Goal: Task Accomplishment & Management: Manage account settings

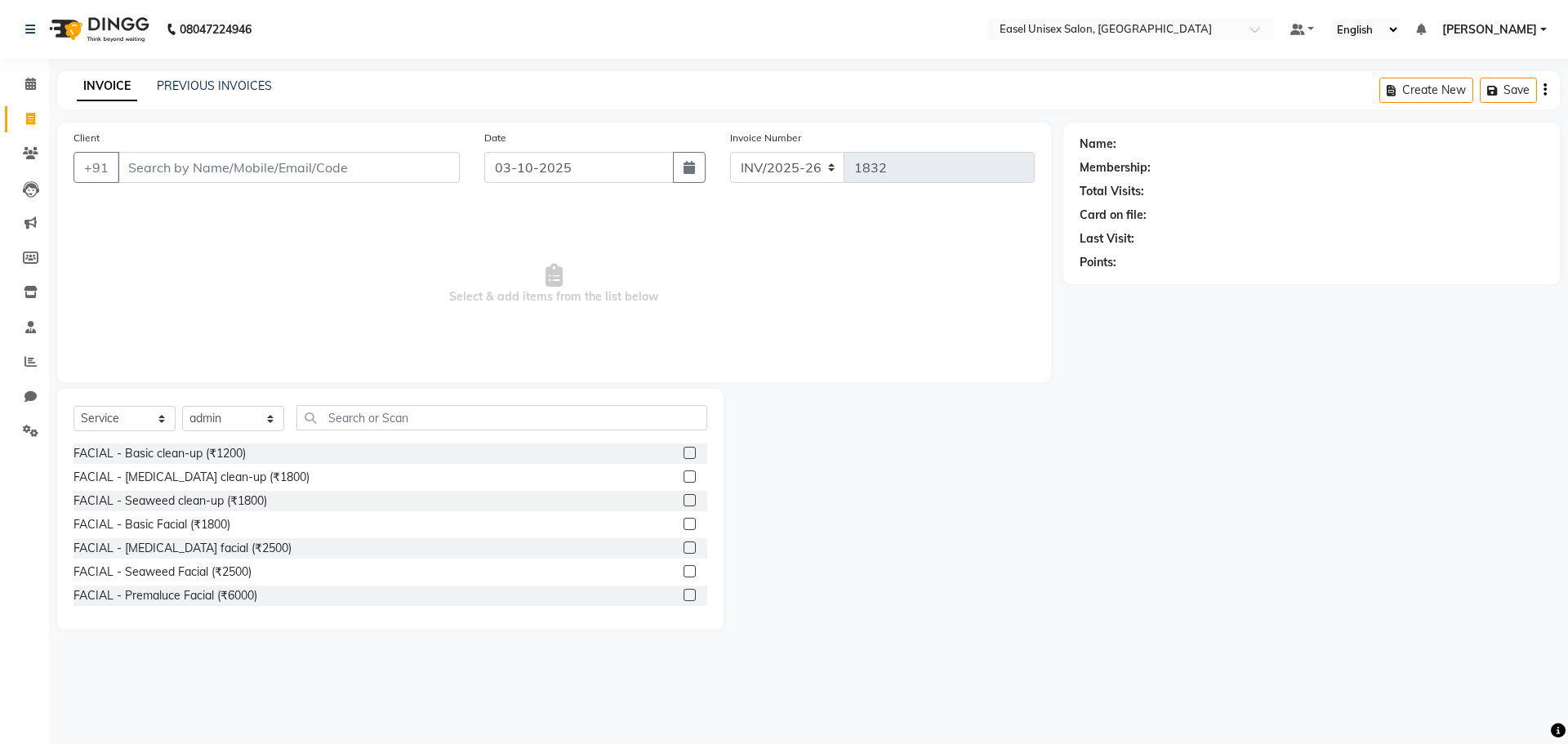
select select "service"
select select "86421"
click at [236, 86] on link "PREVIOUS INVOICES" at bounding box center [214, 85] width 115 height 14
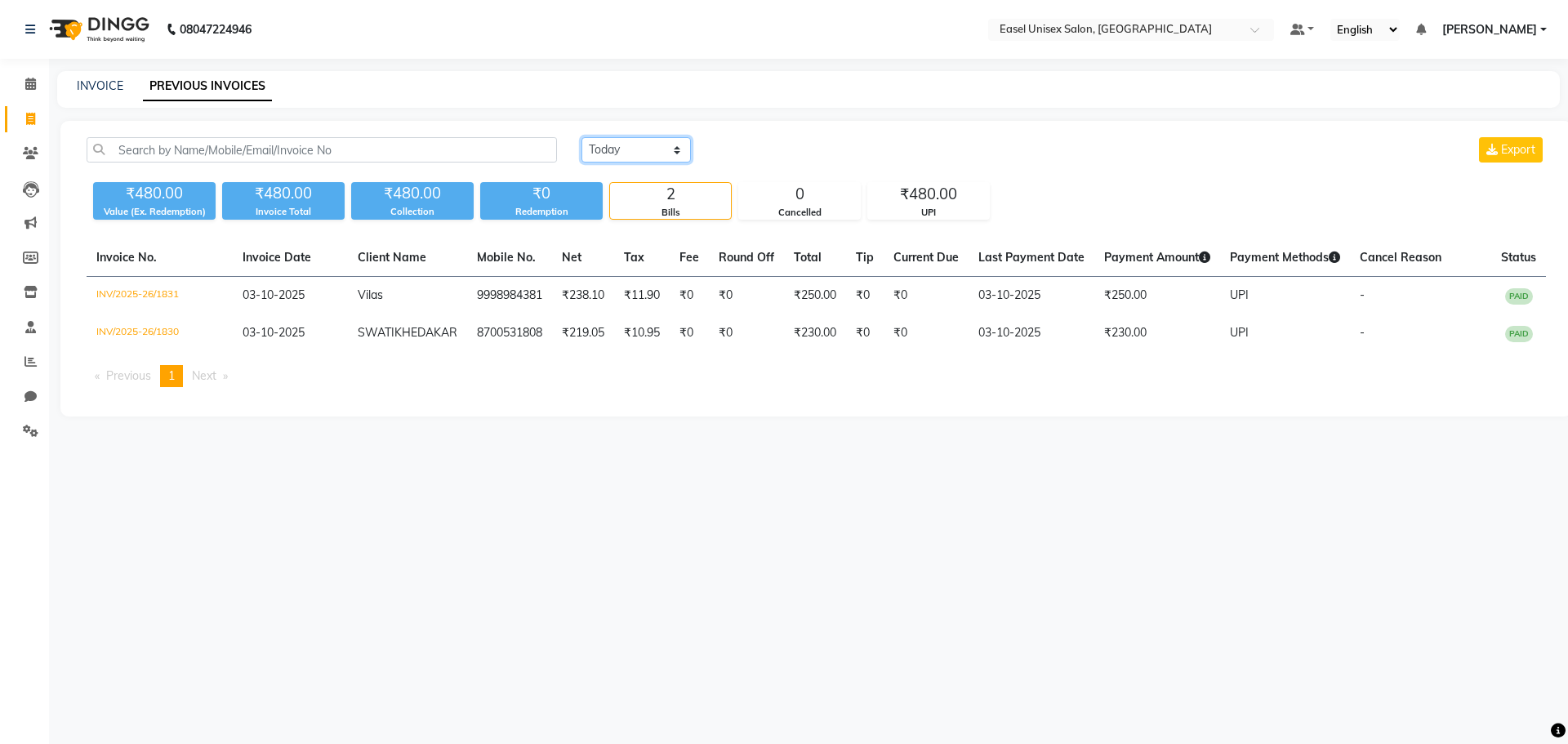
click at [621, 144] on select "[DATE] [DATE] Custom Range" at bounding box center [637, 150] width 110 height 25
select select "range"
click at [582, 137] on select "[DATE] [DATE] Custom Range" at bounding box center [637, 150] width 110 height 25
click at [801, 155] on input "03-10-2025" at bounding box center [769, 149] width 114 height 22
select select "10"
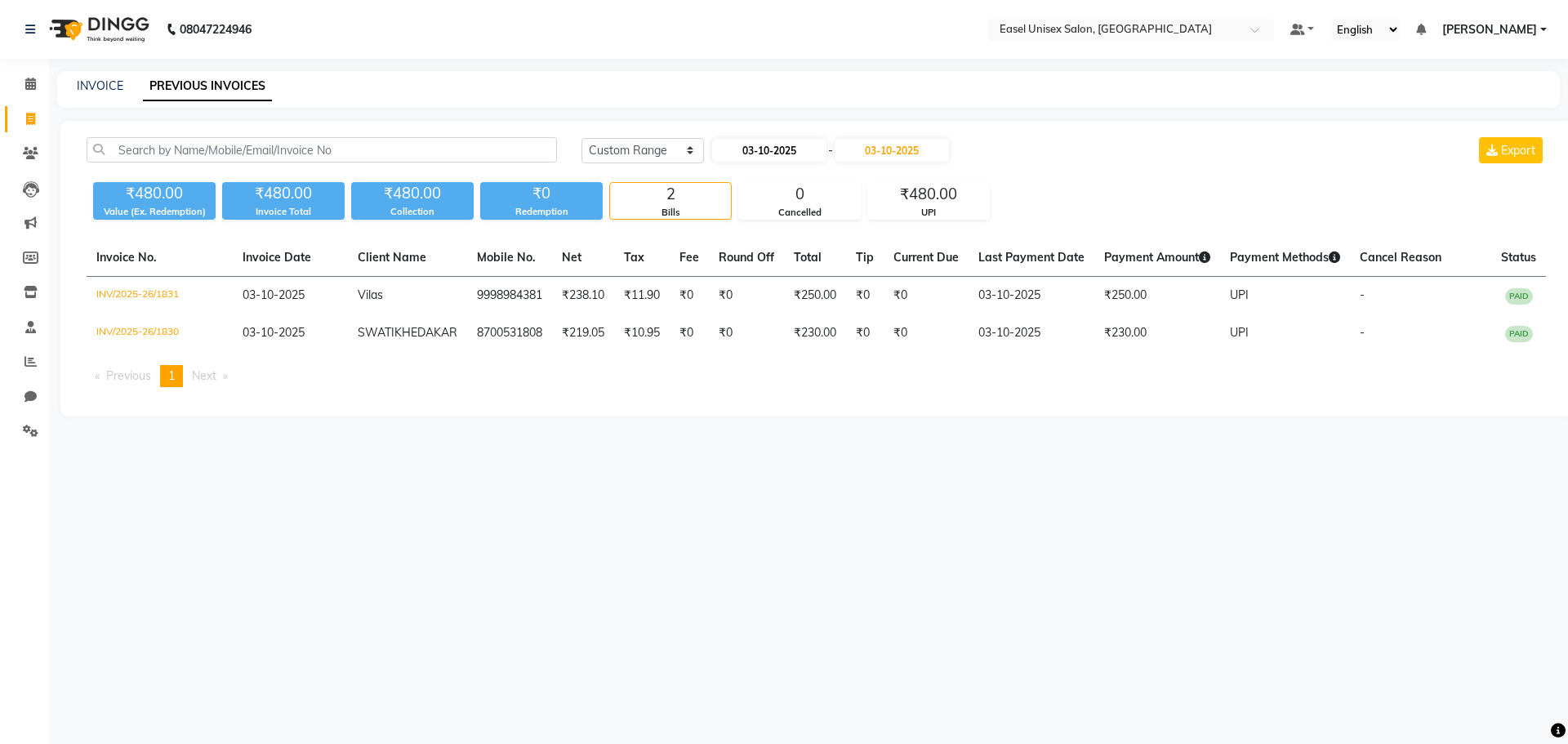
select select "2025"
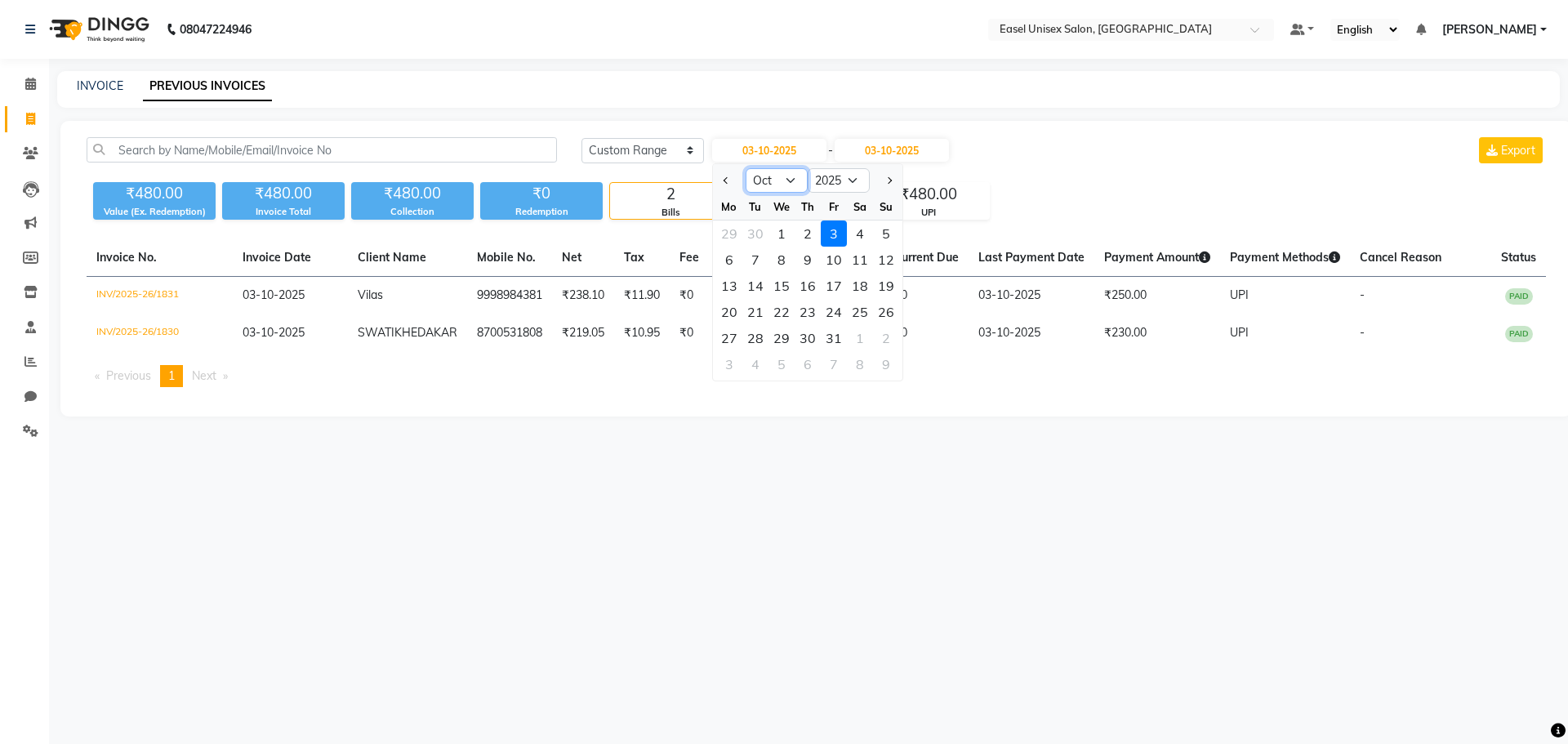
click at [784, 174] on select "Jan Feb Mar Apr May Jun [DATE] Aug Sep Oct Nov Dec" at bounding box center [776, 180] width 62 height 24
select select "9"
click at [745, 168] on select "Jan Feb Mar Apr May Jun [DATE] Aug Sep Oct Nov Dec" at bounding box center [776, 180] width 62 height 24
click at [862, 261] on div "13" at bounding box center [860, 259] width 26 height 26
type input "13-09-2025"
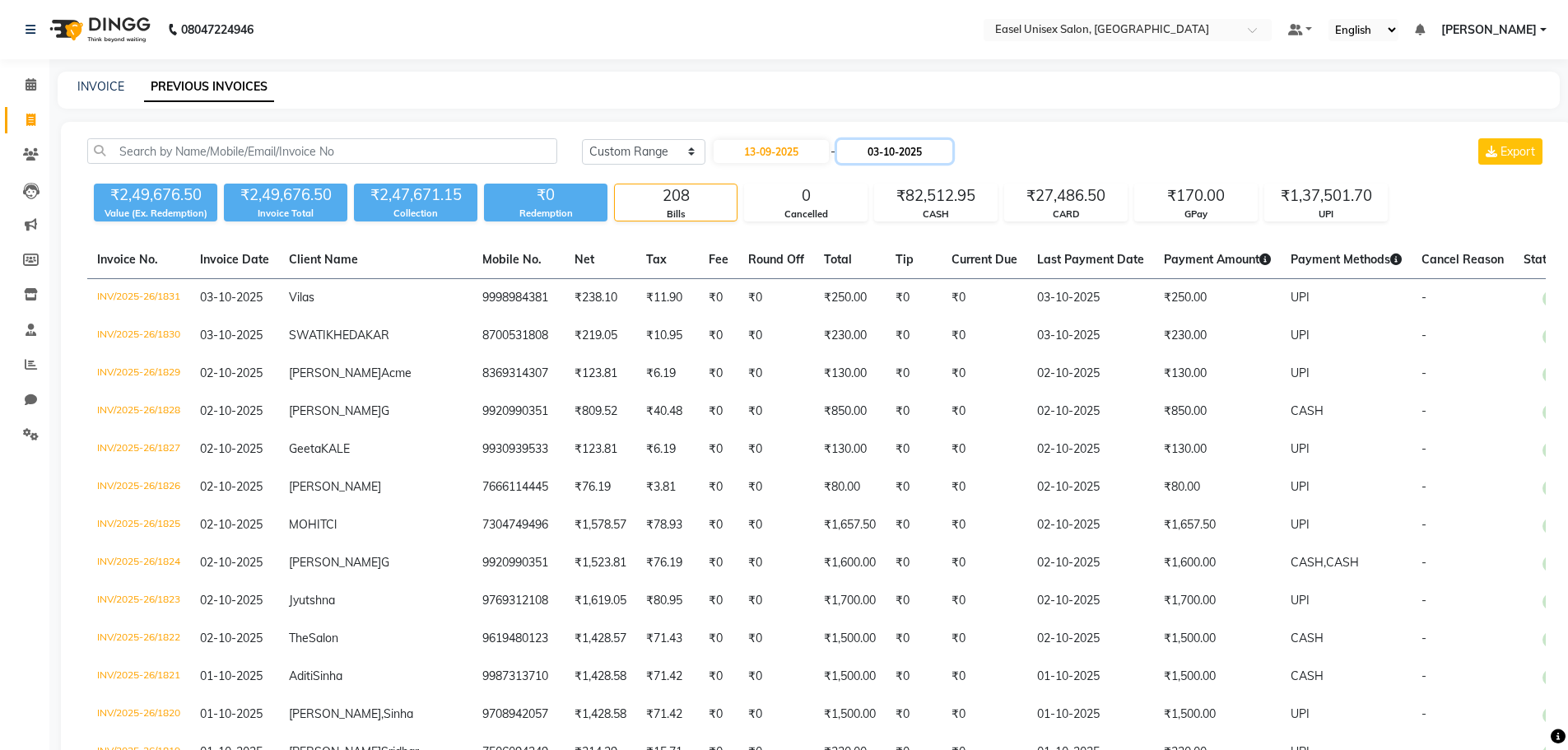
click at [939, 149] on input "03-10-2025" at bounding box center [895, 150] width 115 height 23
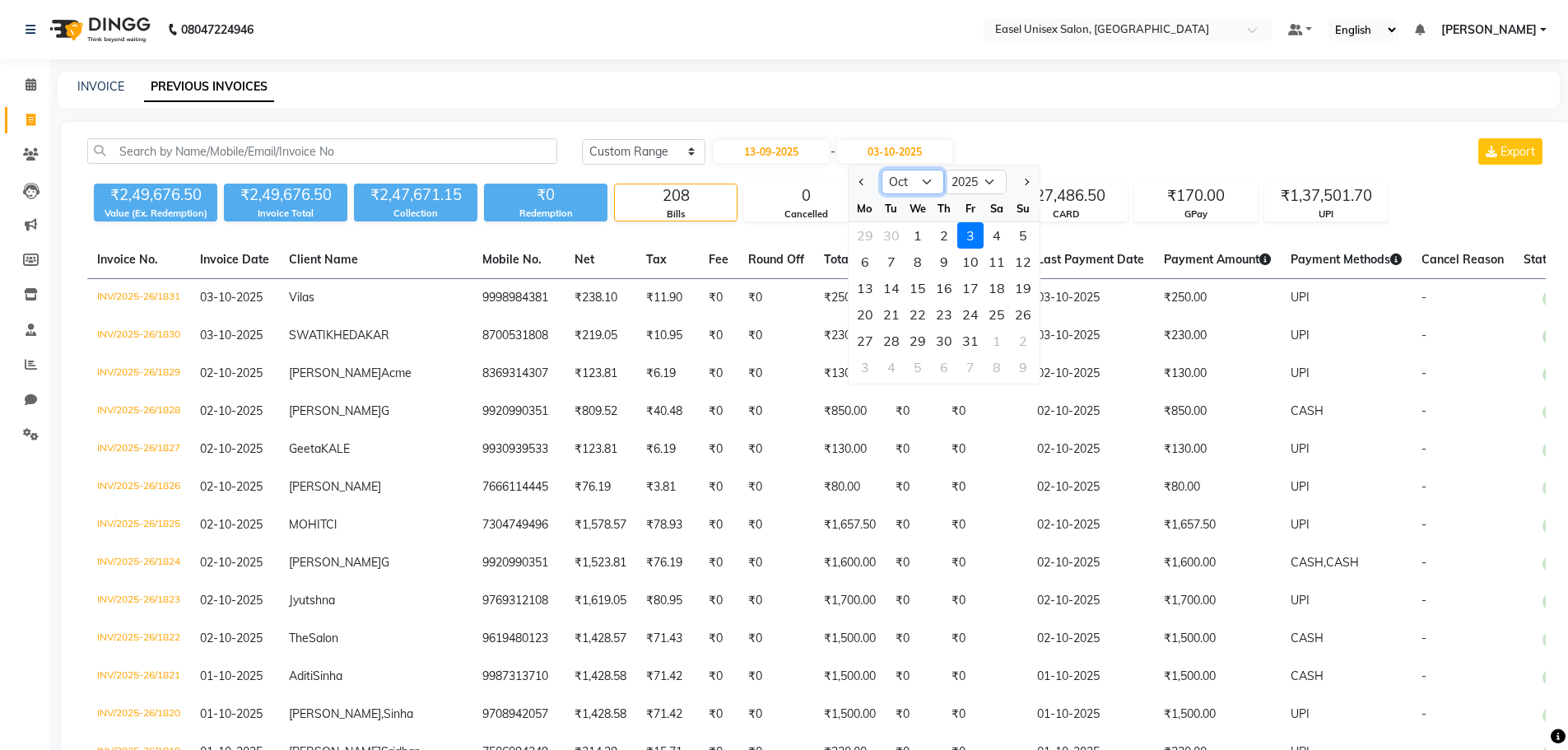
click at [921, 175] on select "Sep Oct Nov Dec" at bounding box center [913, 181] width 63 height 24
select select "9"
click at [882, 169] on select "Sep Oct Nov Dec" at bounding box center [913, 181] width 63 height 24
click at [994, 266] on div "13" at bounding box center [997, 261] width 26 height 26
type input "13-09-2025"
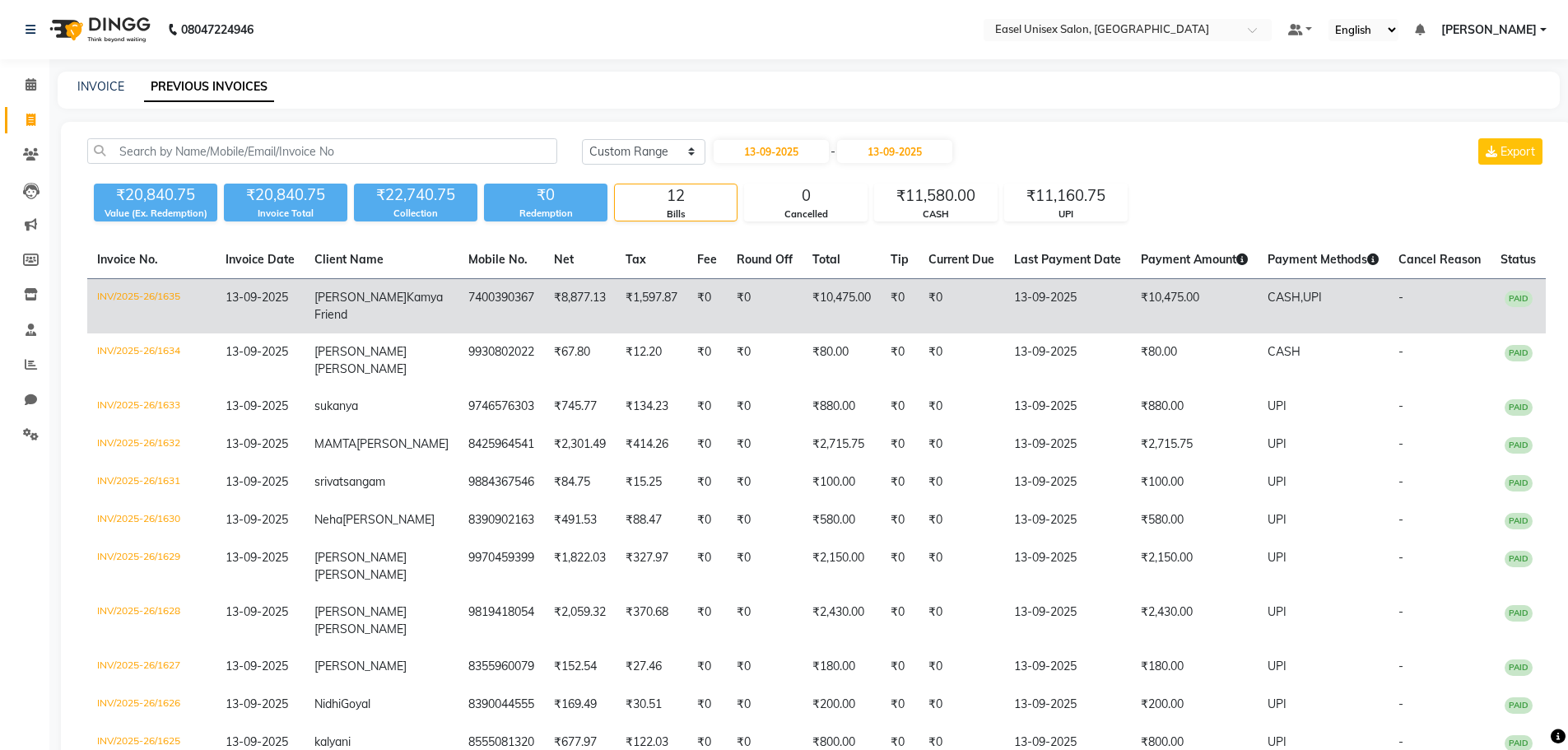
click at [881, 308] on td "₹0" at bounding box center [900, 306] width 38 height 55
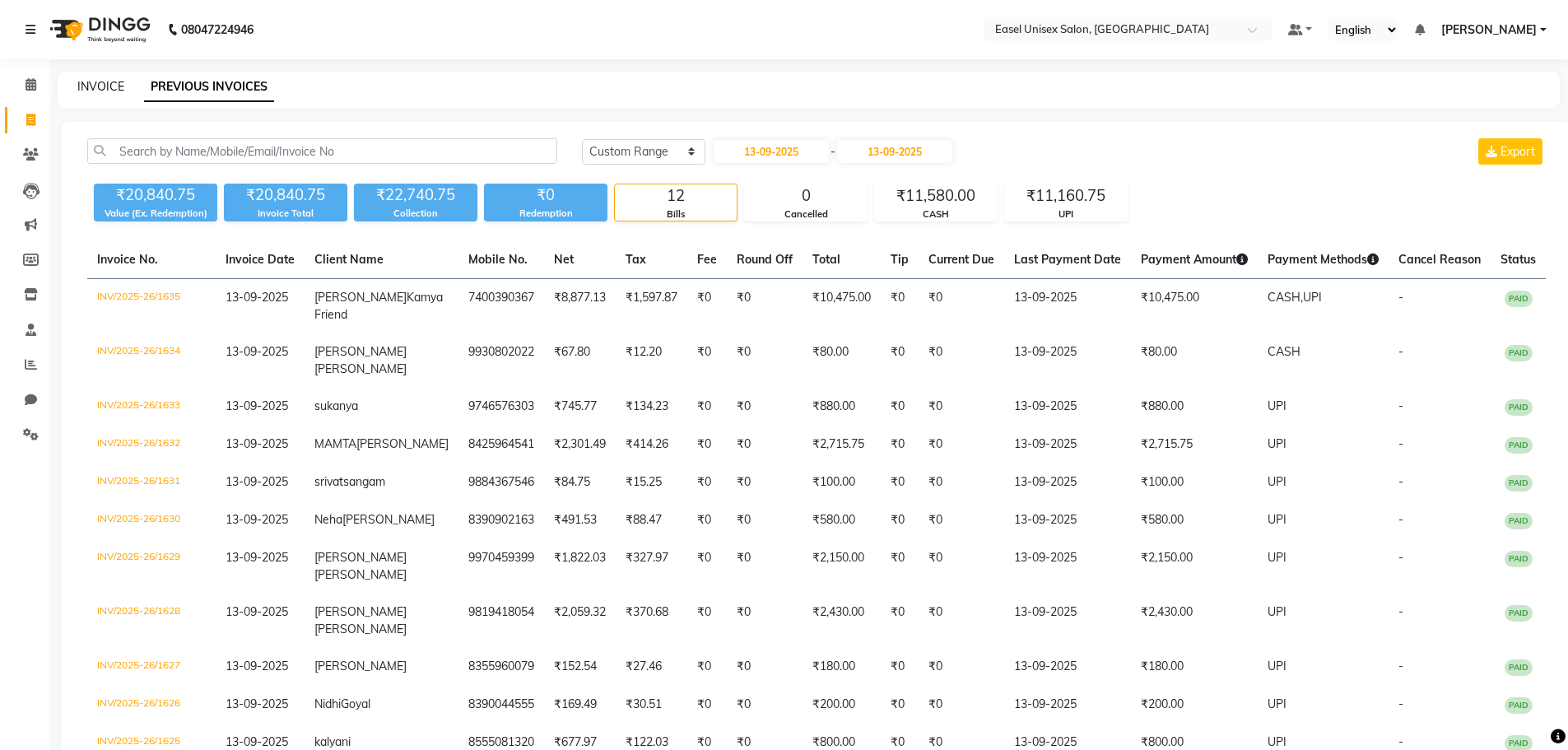
click at [104, 86] on link "INVOICE" at bounding box center [101, 86] width 47 height 14
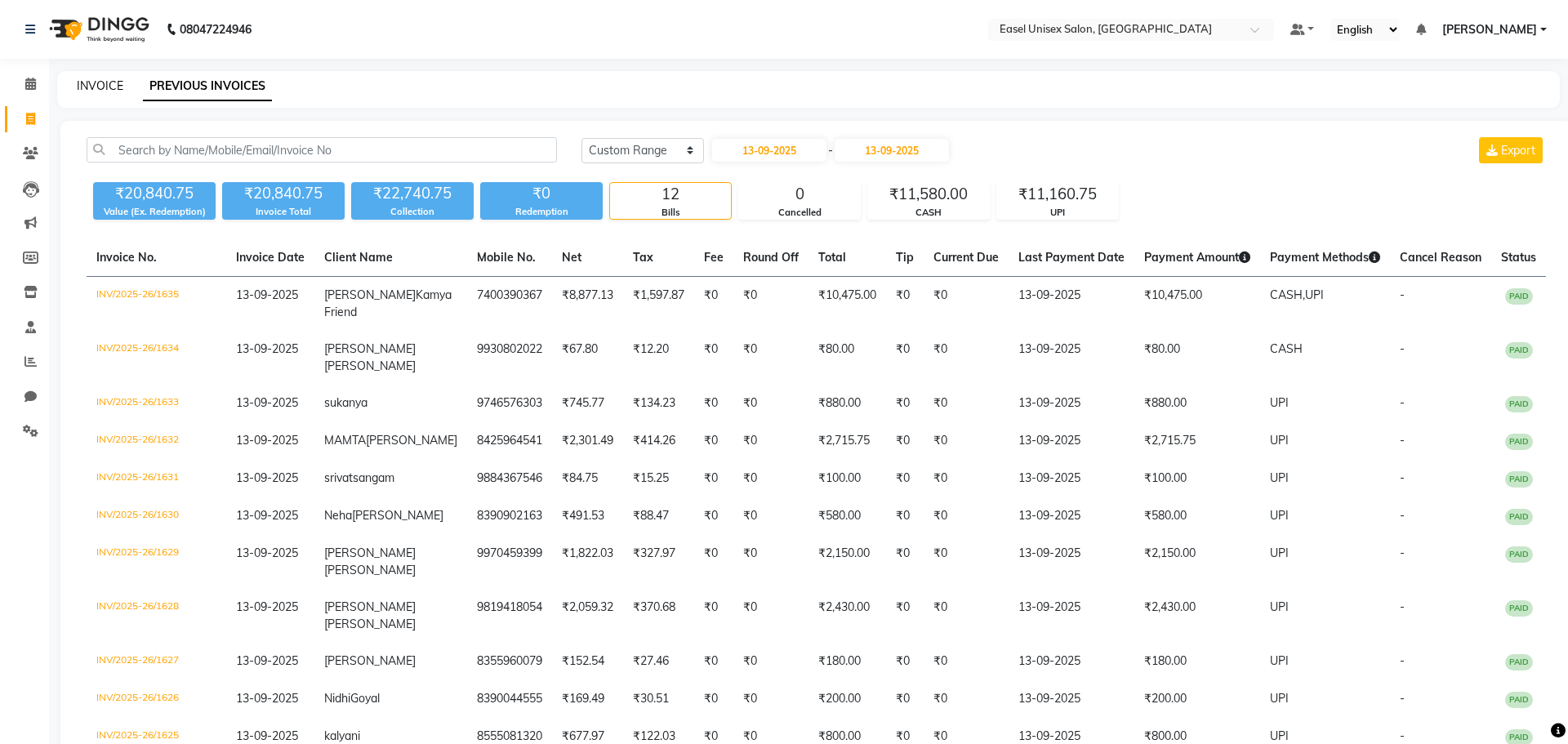
select select "service"
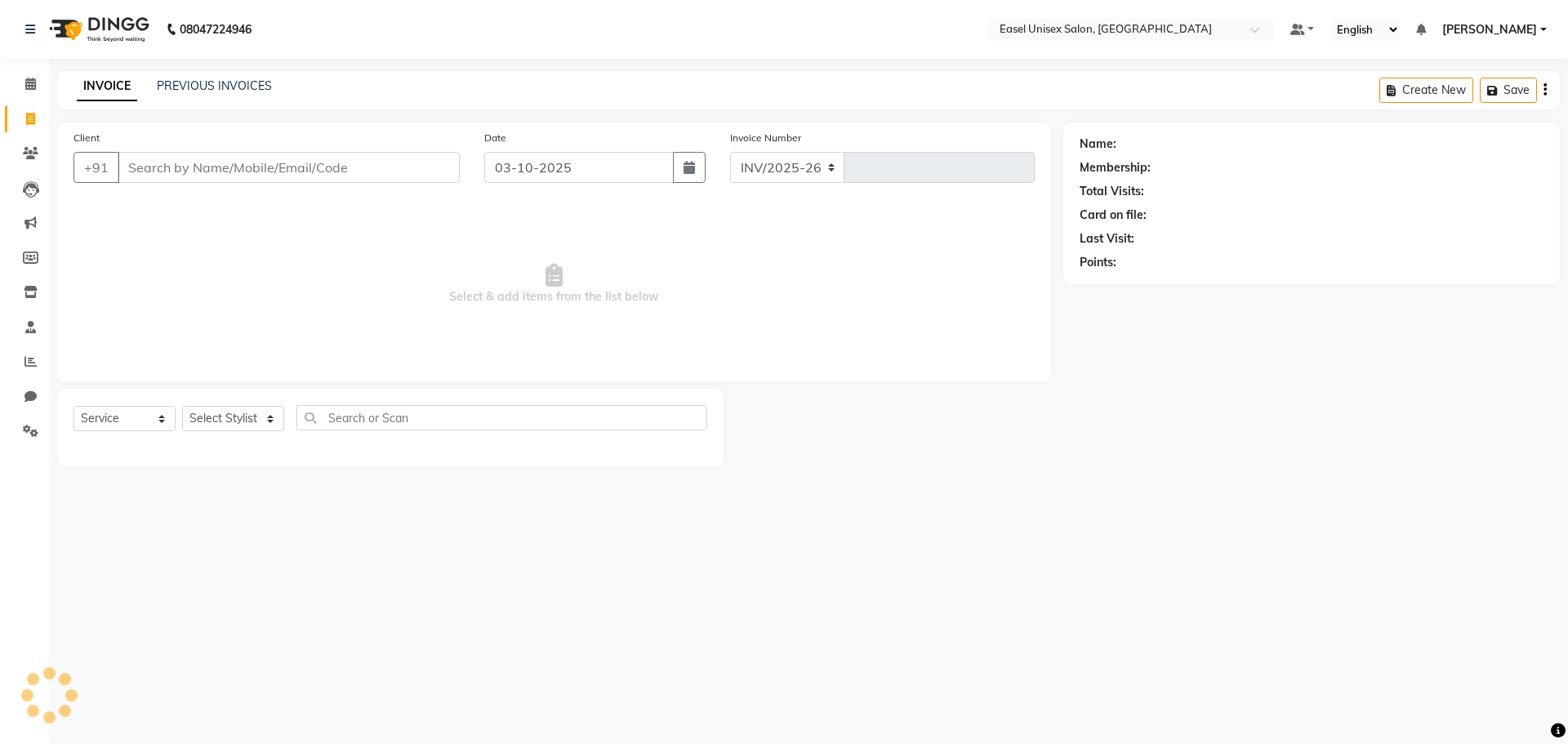
select select "8639"
type input "1832"
click at [251, 81] on link "PREVIOUS INVOICES" at bounding box center [214, 85] width 115 height 14
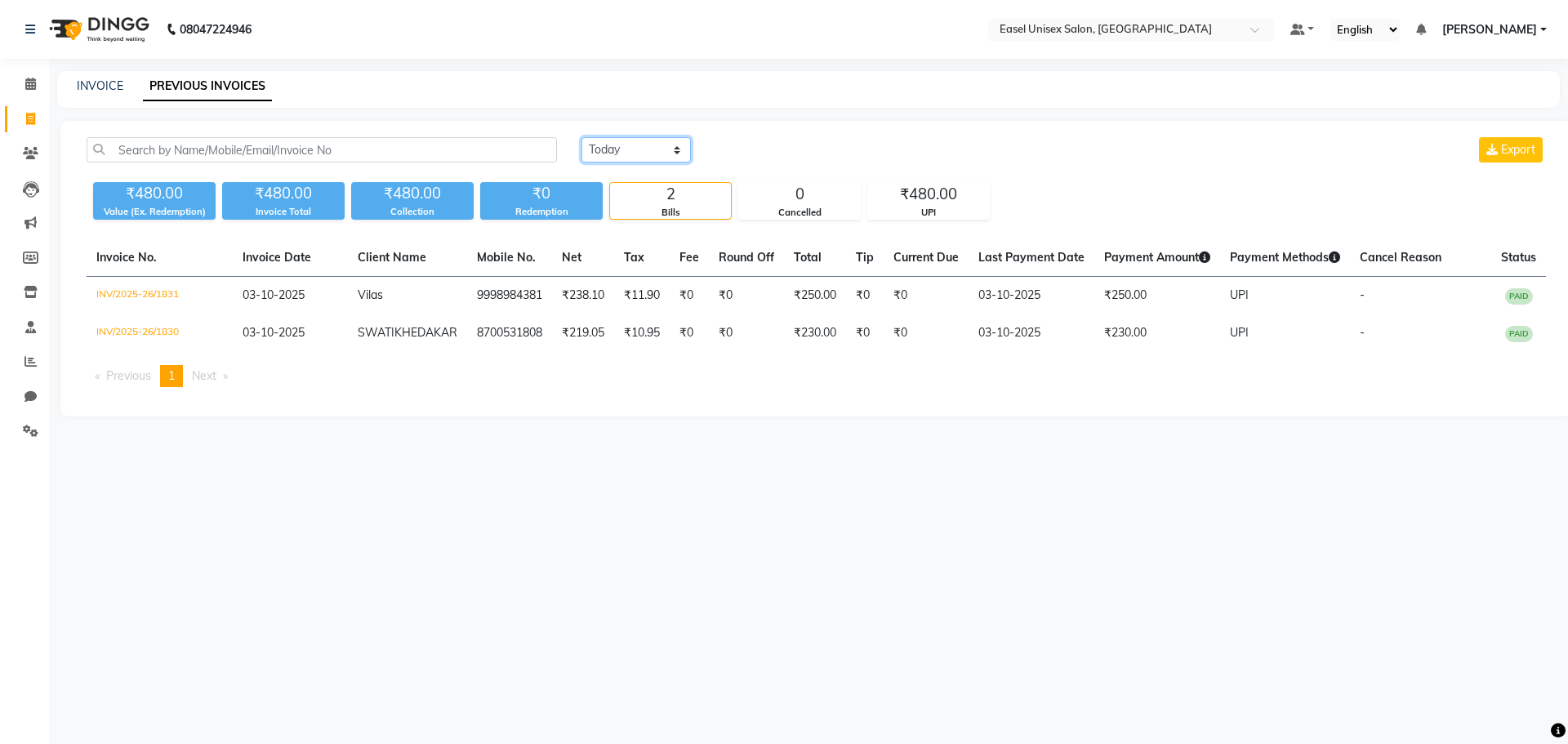
click at [673, 150] on select "[DATE] [DATE] Custom Range" at bounding box center [637, 150] width 110 height 25
select select "range"
click at [582, 137] on select "[DATE] [DATE] Custom Range" at bounding box center [637, 150] width 110 height 25
click at [797, 151] on input "03-10-2025" at bounding box center [769, 149] width 114 height 22
select select "10"
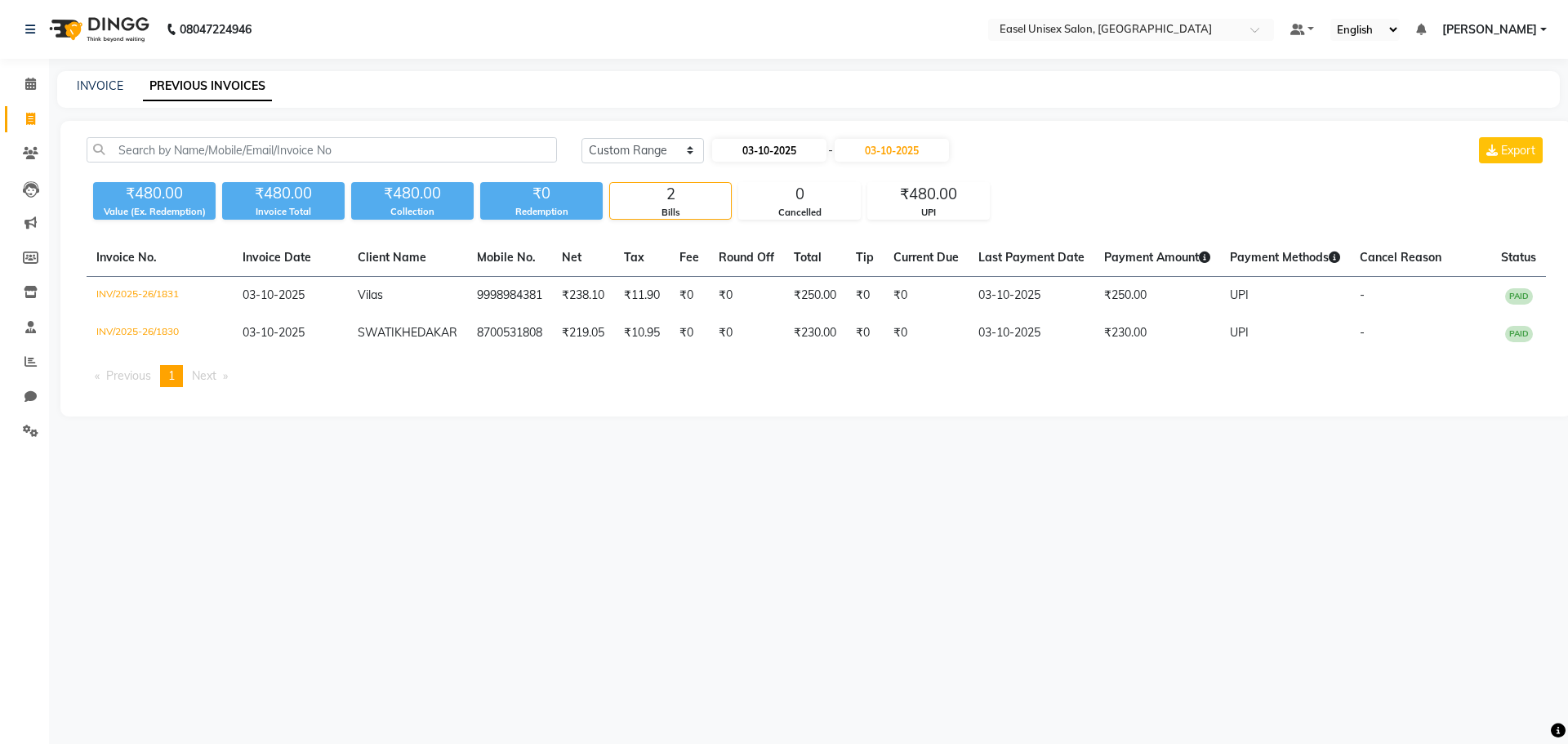
select select "2025"
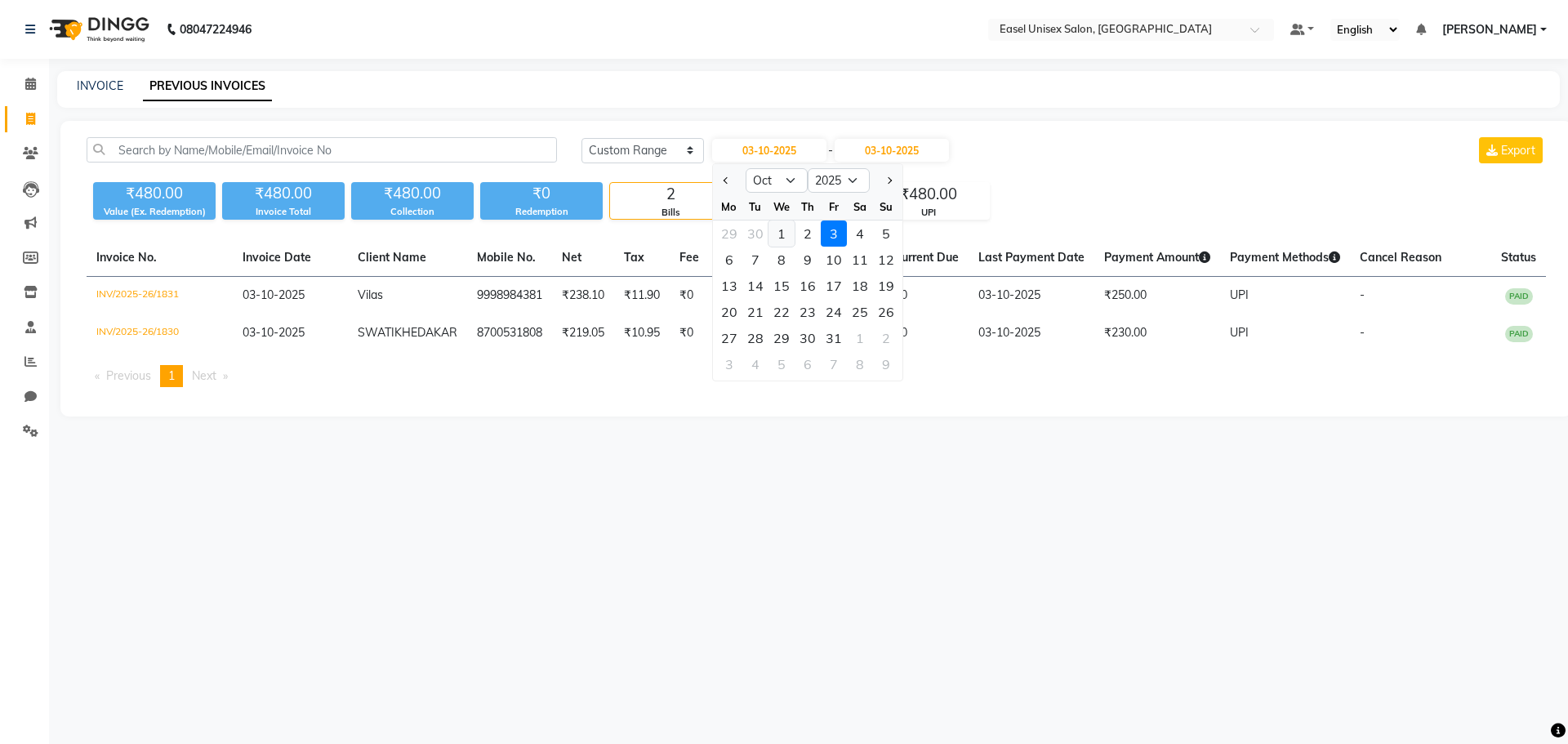
click at [787, 231] on div "1" at bounding box center [781, 233] width 26 height 26
type input "01-10-2025"
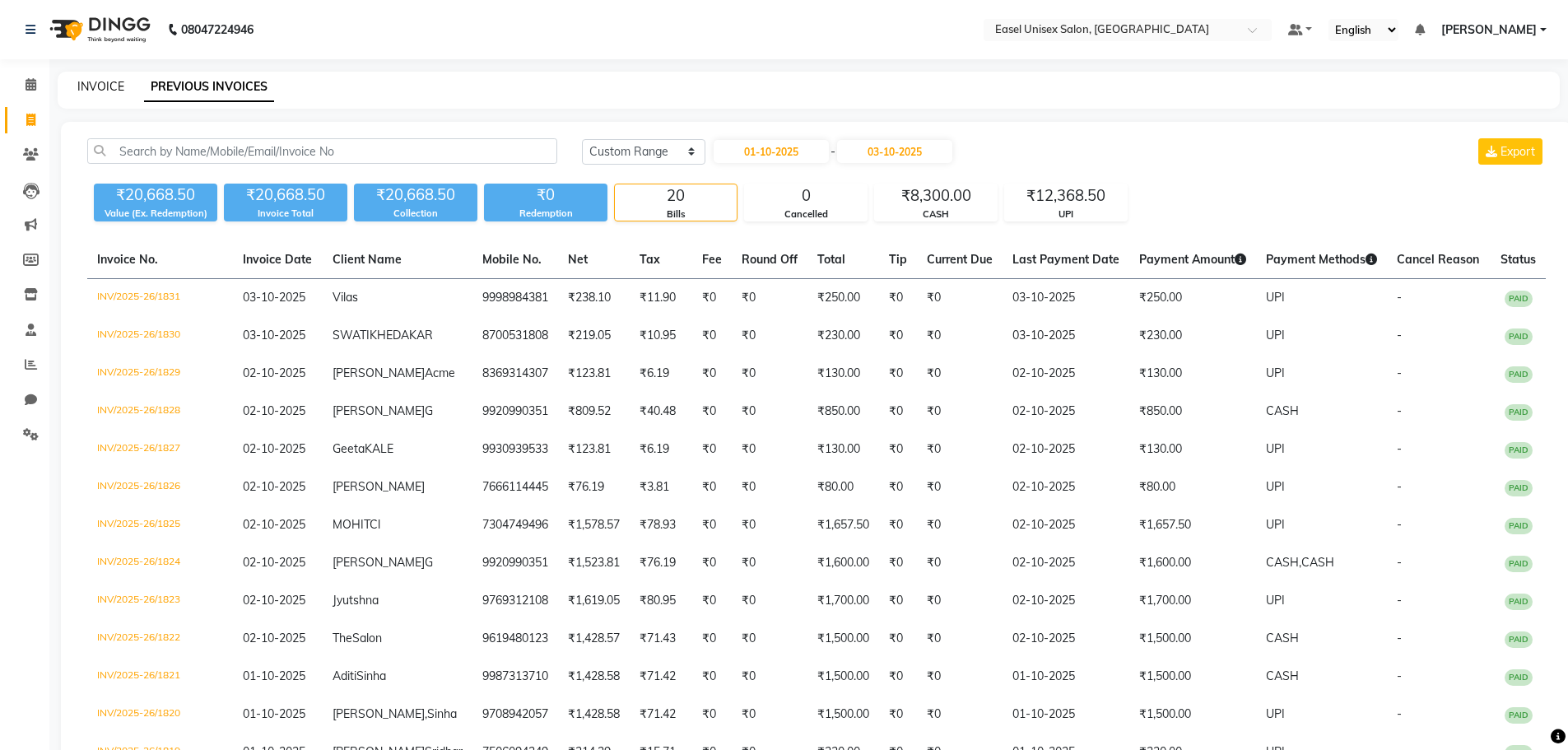
click at [113, 93] on link "INVOICE" at bounding box center [101, 86] width 47 height 14
select select "service"
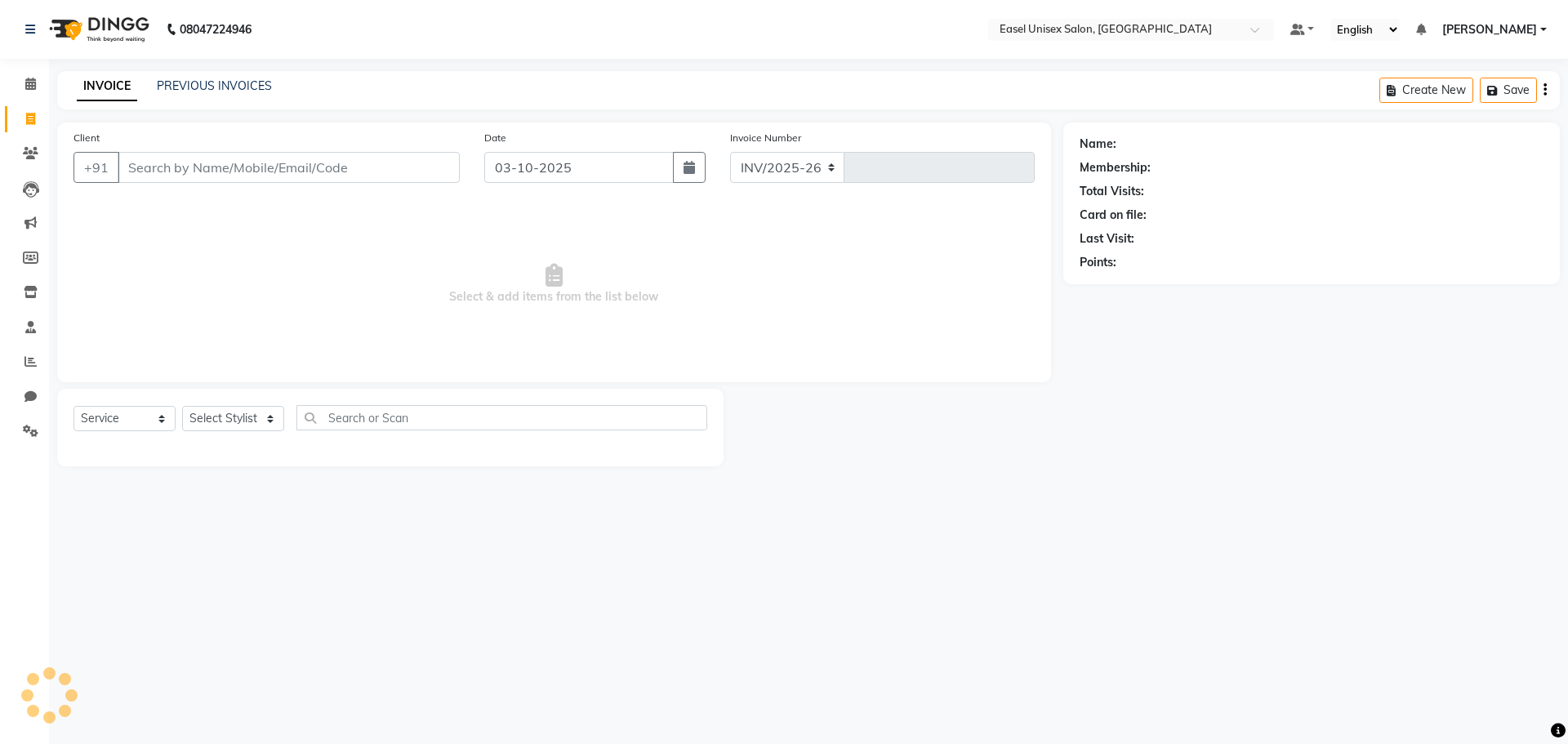
select select "8639"
type input "1832"
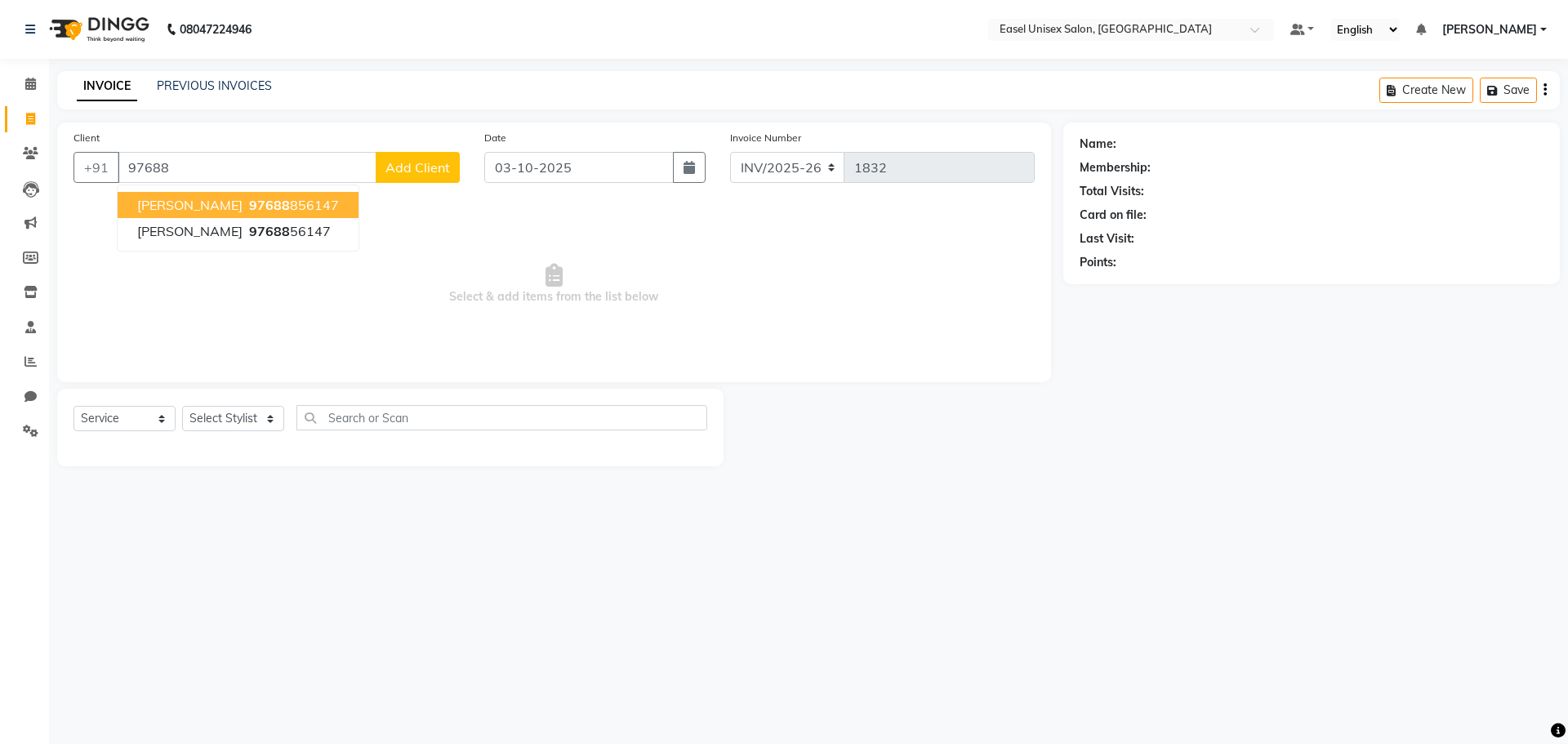
click at [263, 209] on ngb-highlight "97688 856147" at bounding box center [292, 205] width 94 height 16
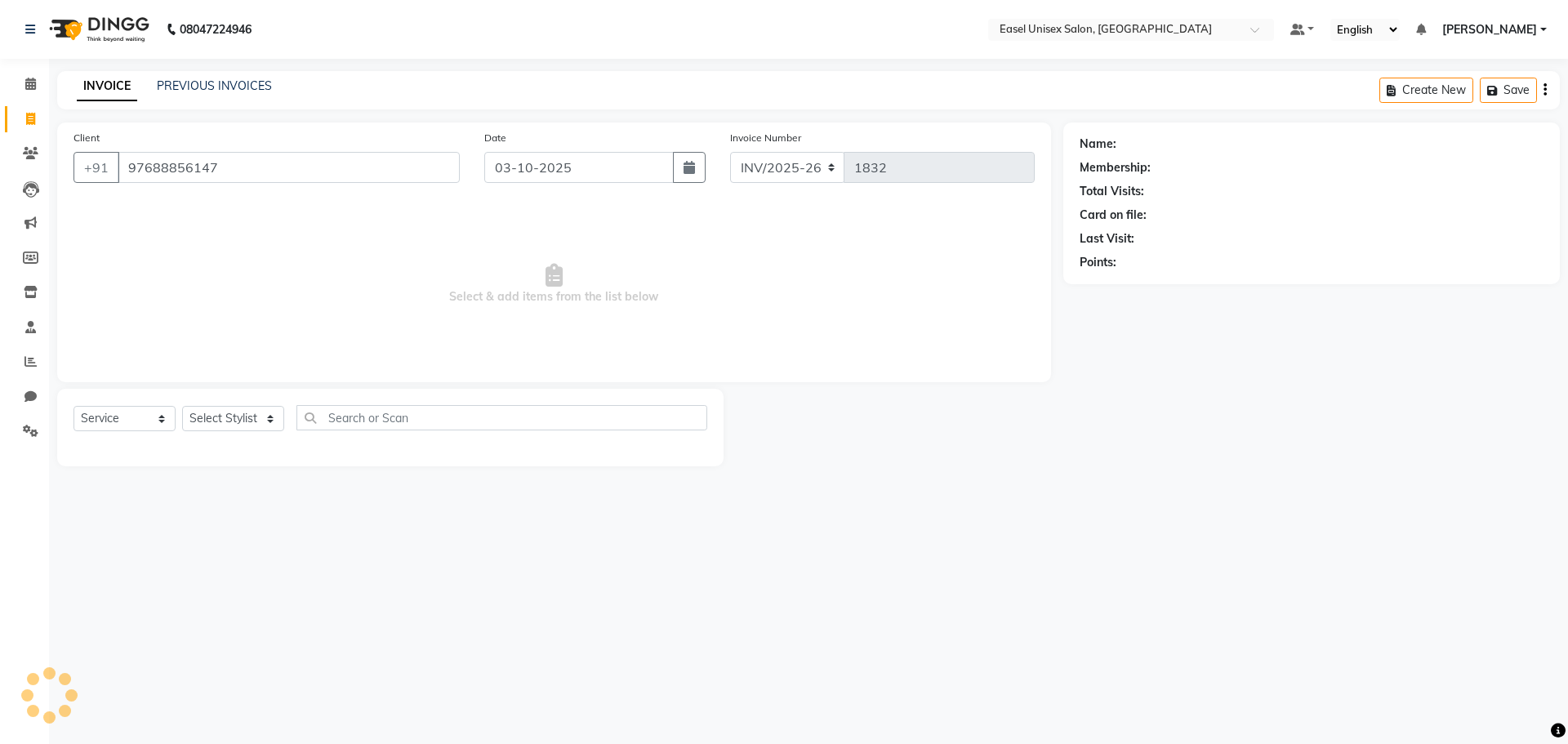
type input "97688856147"
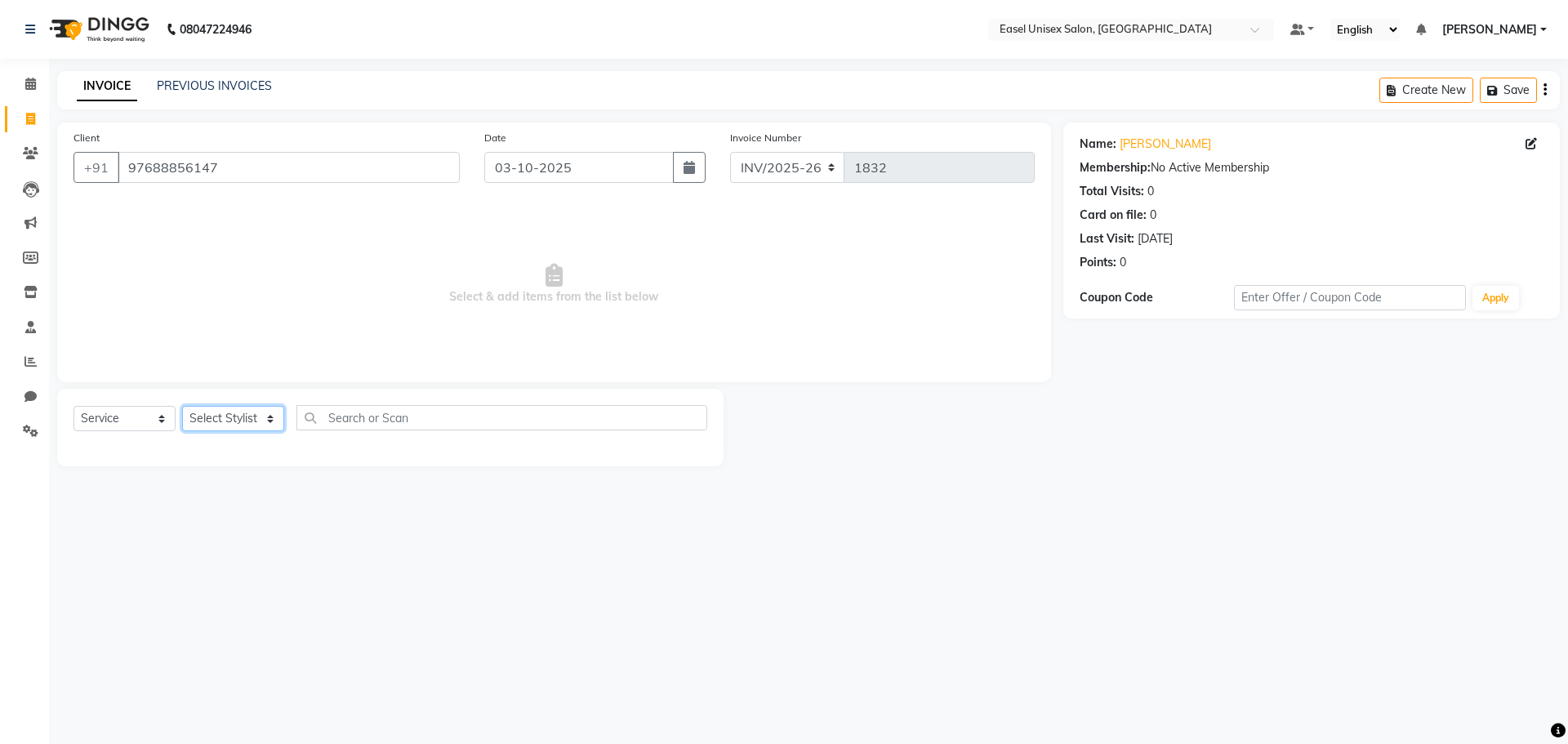
click at [233, 421] on select "Select Stylist admin [PERSON_NAME] jiya [PERSON_NAME] Priyanka [PERSON_NAME] [P…" at bounding box center [234, 418] width 102 height 25
select select "82875"
click at [183, 405] on select "Select Stylist admin [PERSON_NAME] jiya [PERSON_NAME] Priyanka [PERSON_NAME] [P…" at bounding box center [234, 418] width 102 height 25
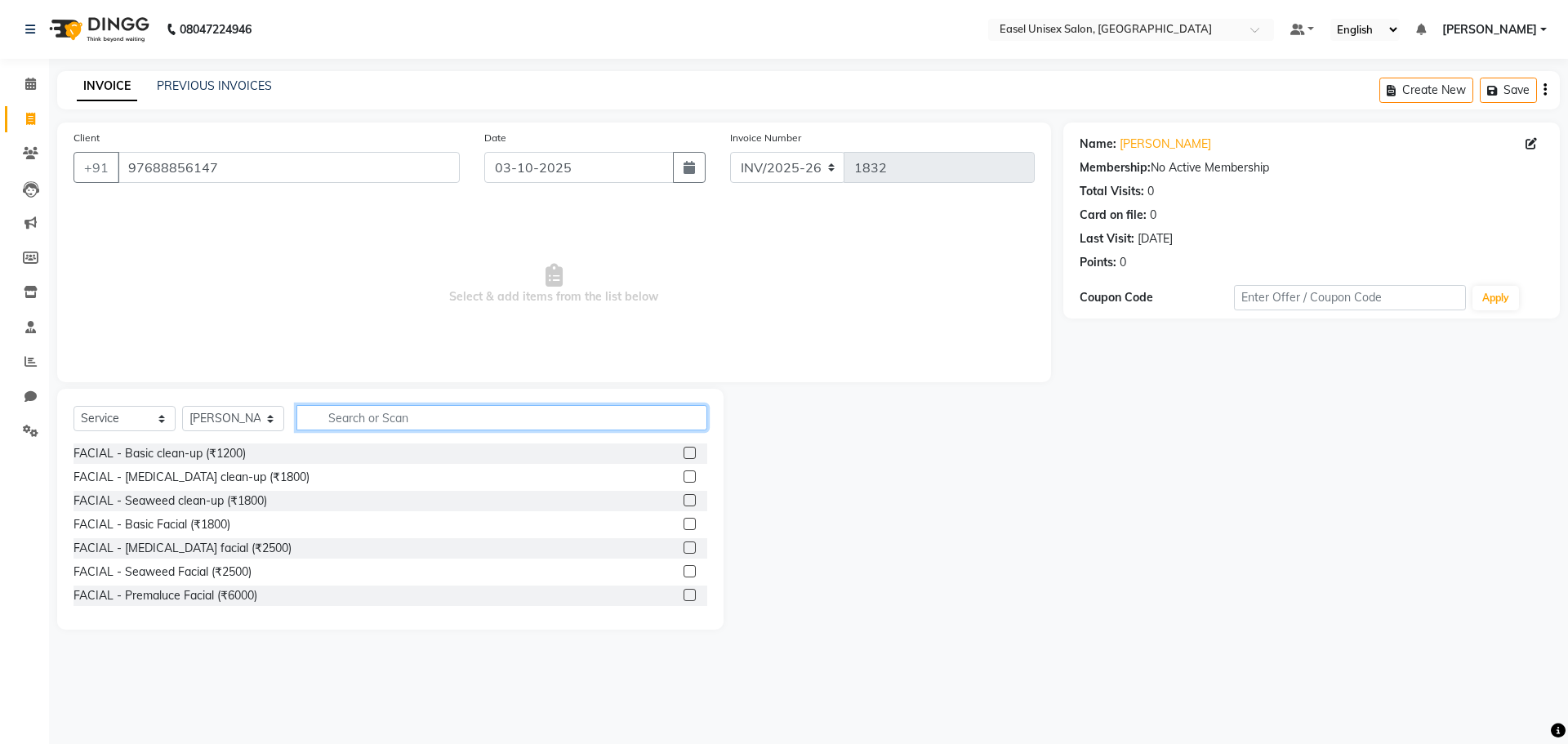
click at [474, 417] on input "text" at bounding box center [502, 418] width 411 height 25
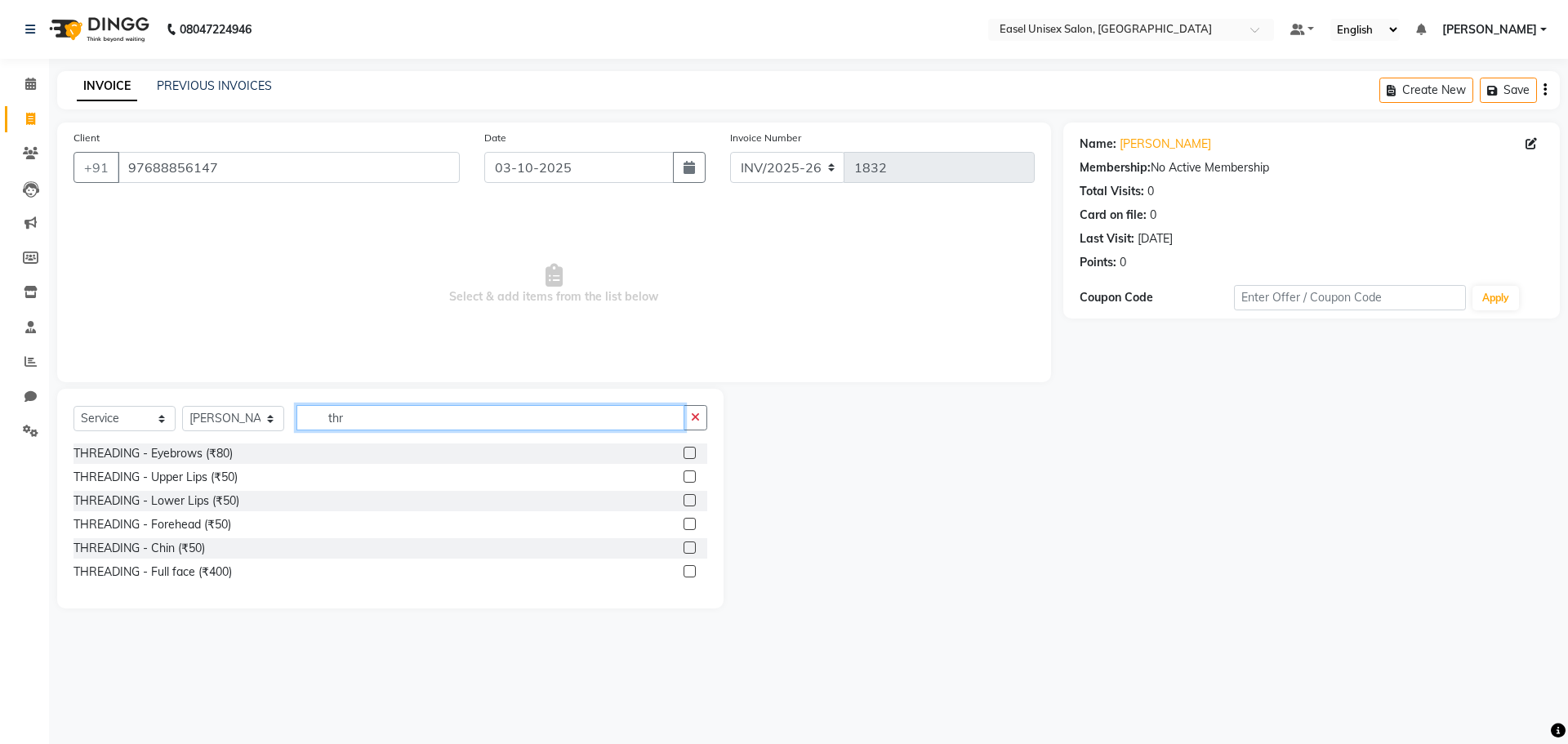
type input "thr"
click at [690, 450] on label at bounding box center [690, 453] width 13 height 13
click at [690, 450] on input "checkbox" at bounding box center [689, 454] width 11 height 11
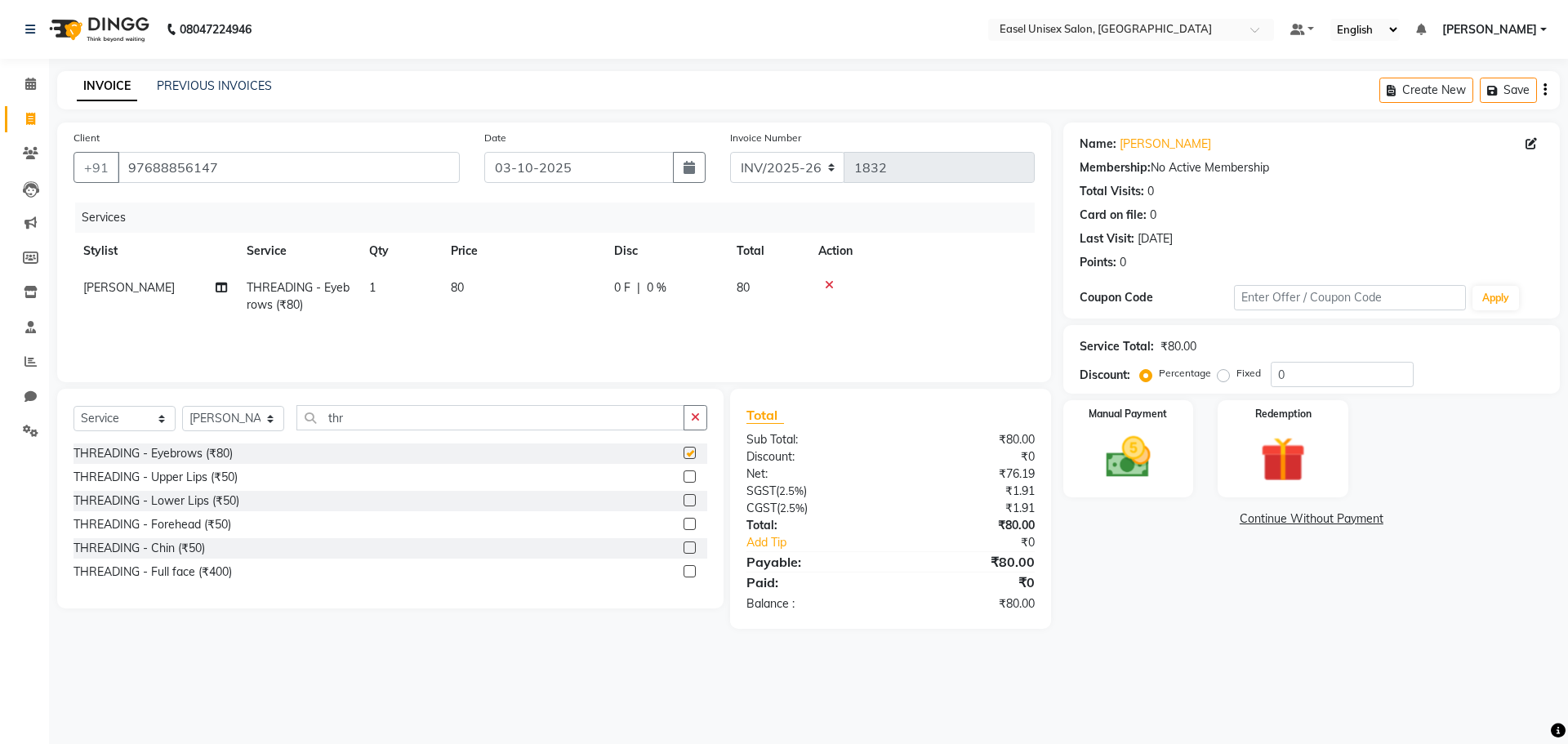
checkbox input "false"
click at [690, 472] on label at bounding box center [690, 476] width 13 height 13
click at [690, 472] on input "checkbox" at bounding box center [689, 477] width 11 height 11
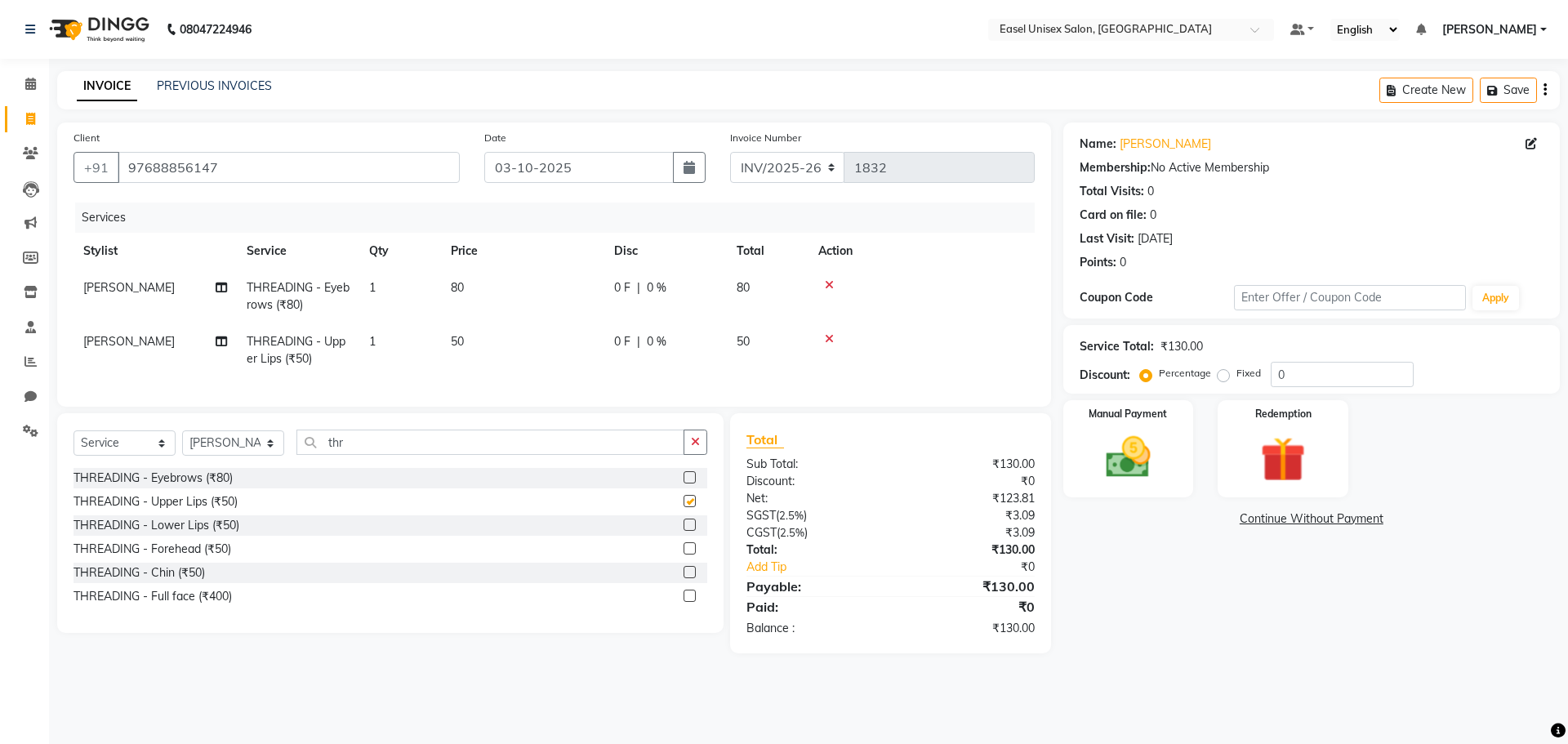
checkbox input "false"
click at [685, 554] on label at bounding box center [690, 548] width 13 height 13
click at [685, 554] on input "checkbox" at bounding box center [689, 549] width 11 height 11
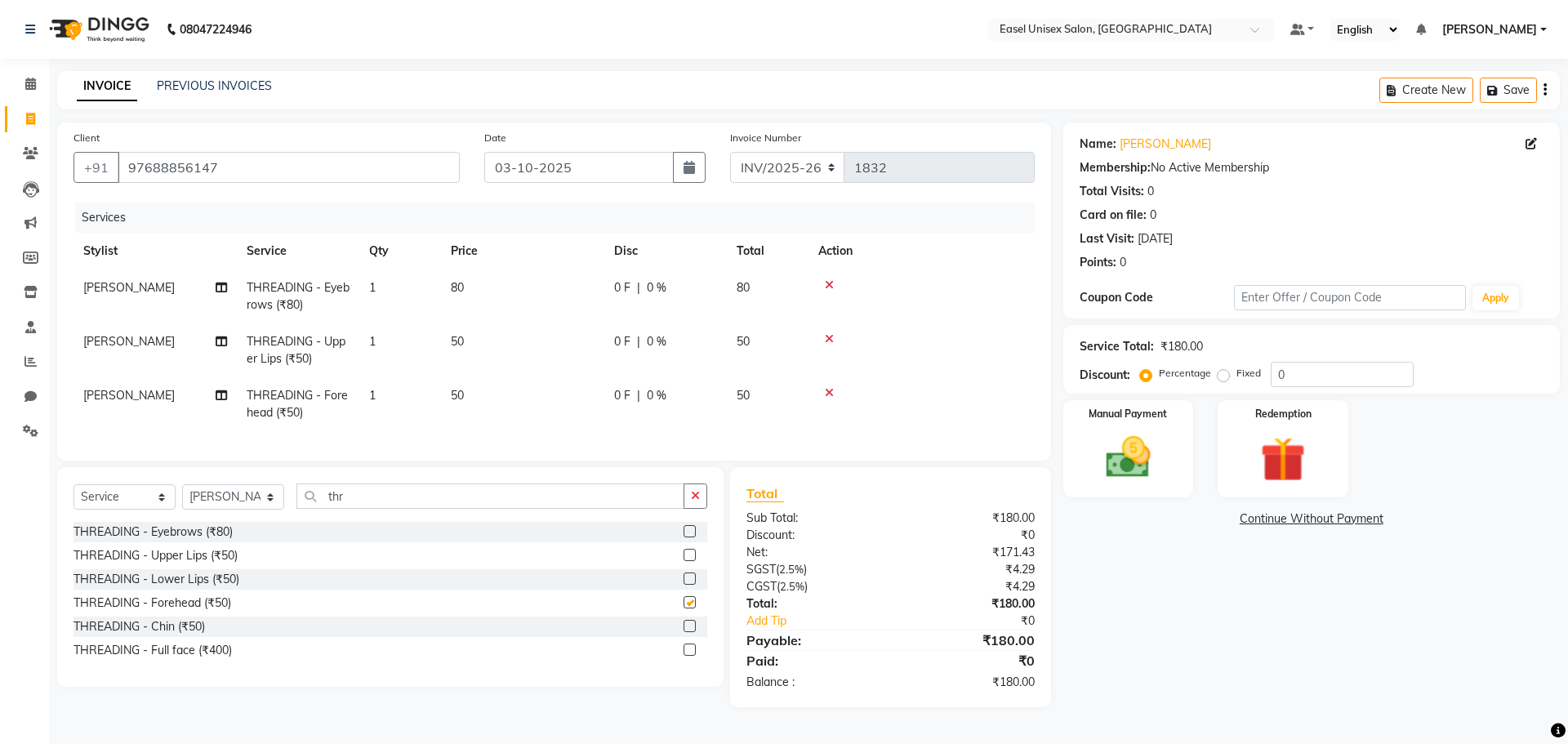
checkbox input "false"
click at [1154, 447] on img at bounding box center [1128, 457] width 76 height 54
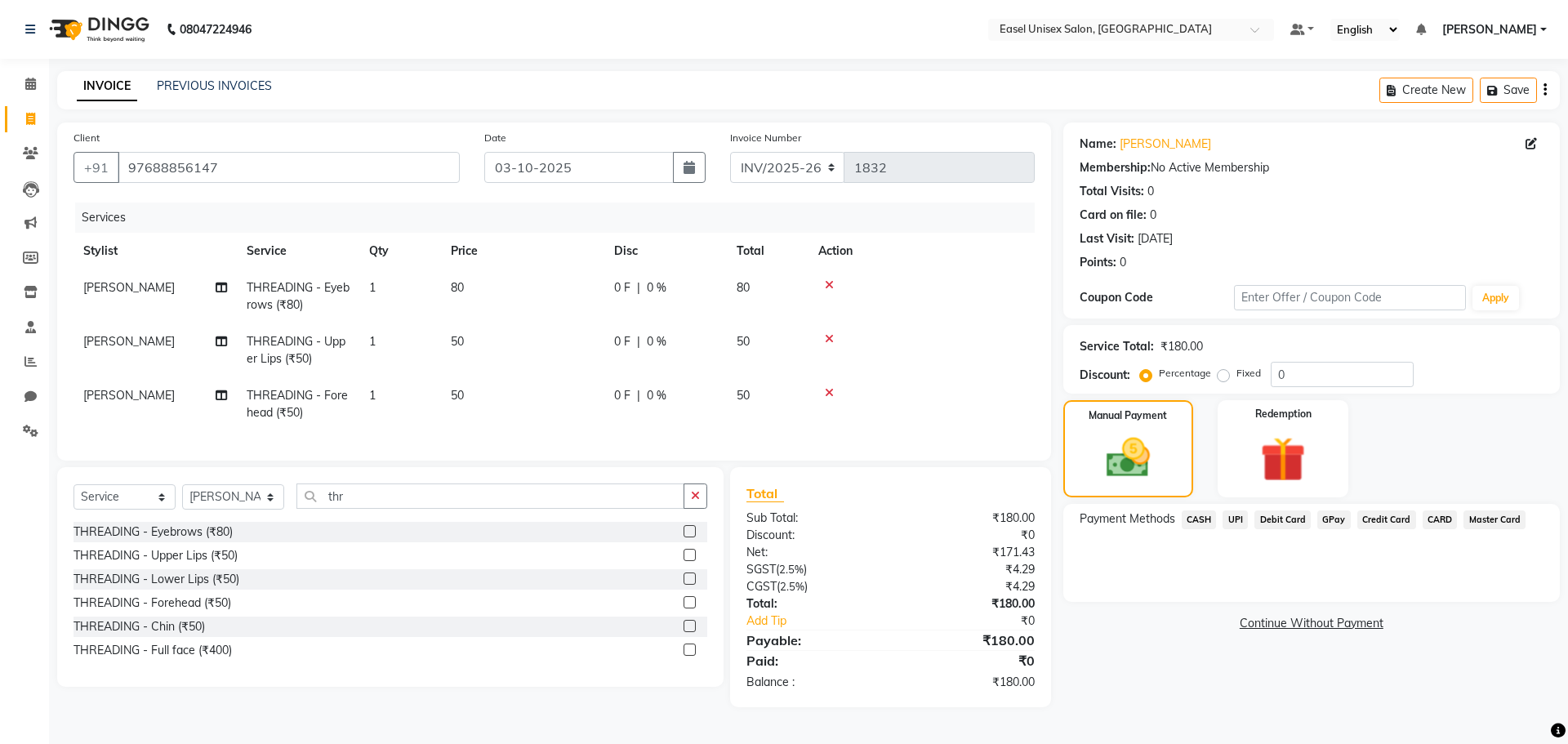
click at [1237, 518] on span "UPI" at bounding box center [1235, 519] width 25 height 19
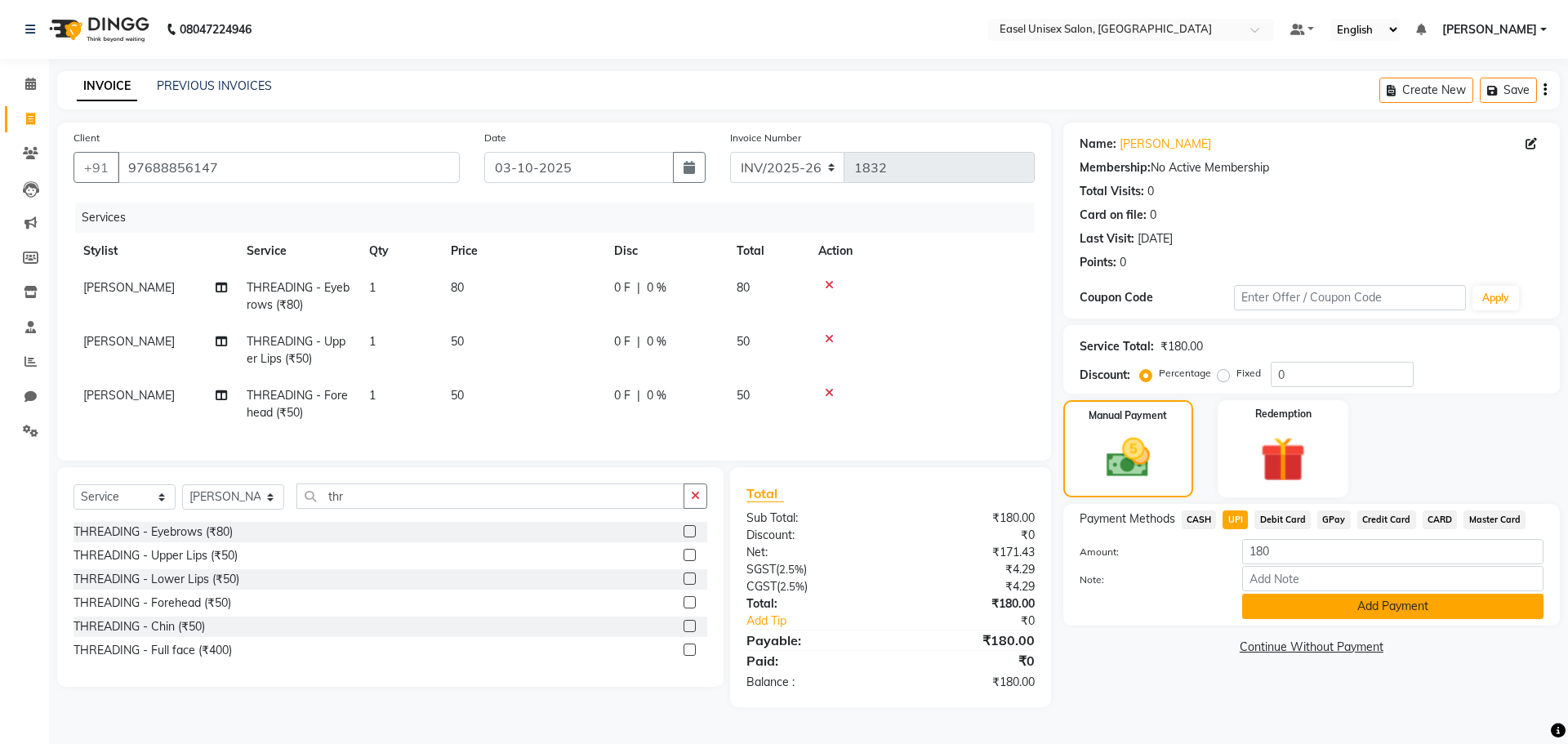
click at [1287, 598] on button "Add Payment" at bounding box center [1393, 606] width 301 height 25
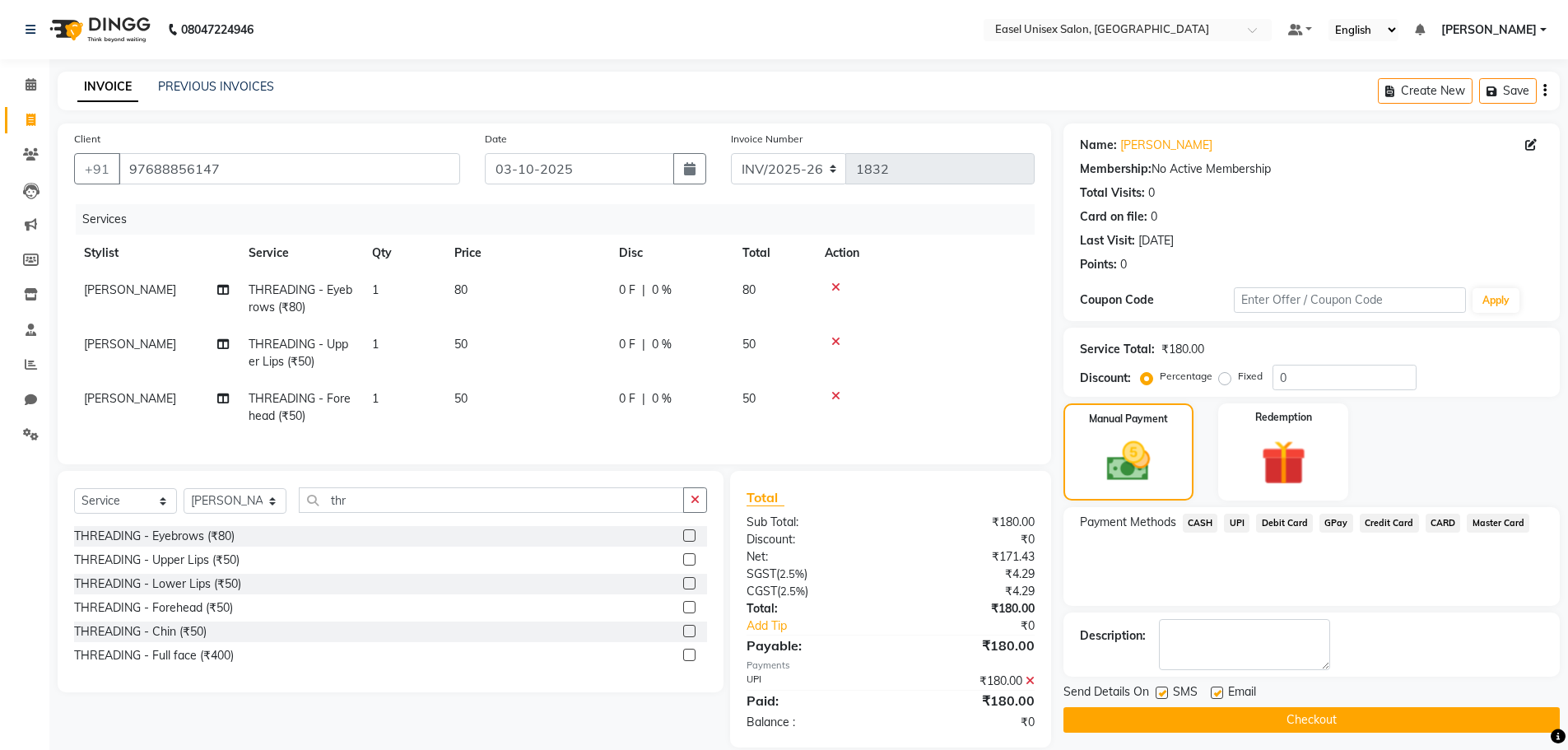
click at [1303, 729] on button "Checkout" at bounding box center [1312, 719] width 497 height 25
